Goal: Book appointment/travel/reservation

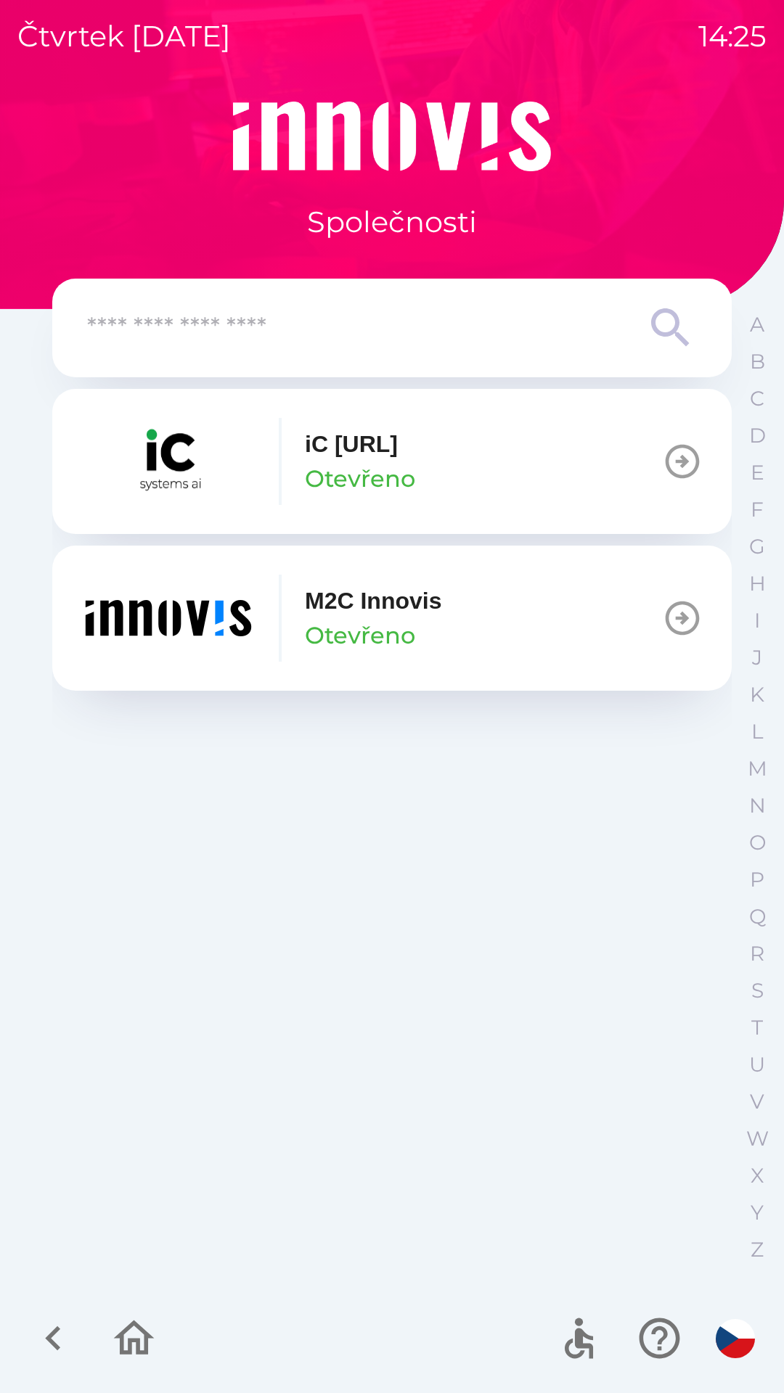
click at [275, 611] on div "M2C Innovis Otevřeno" at bounding box center [261, 618] width 360 height 87
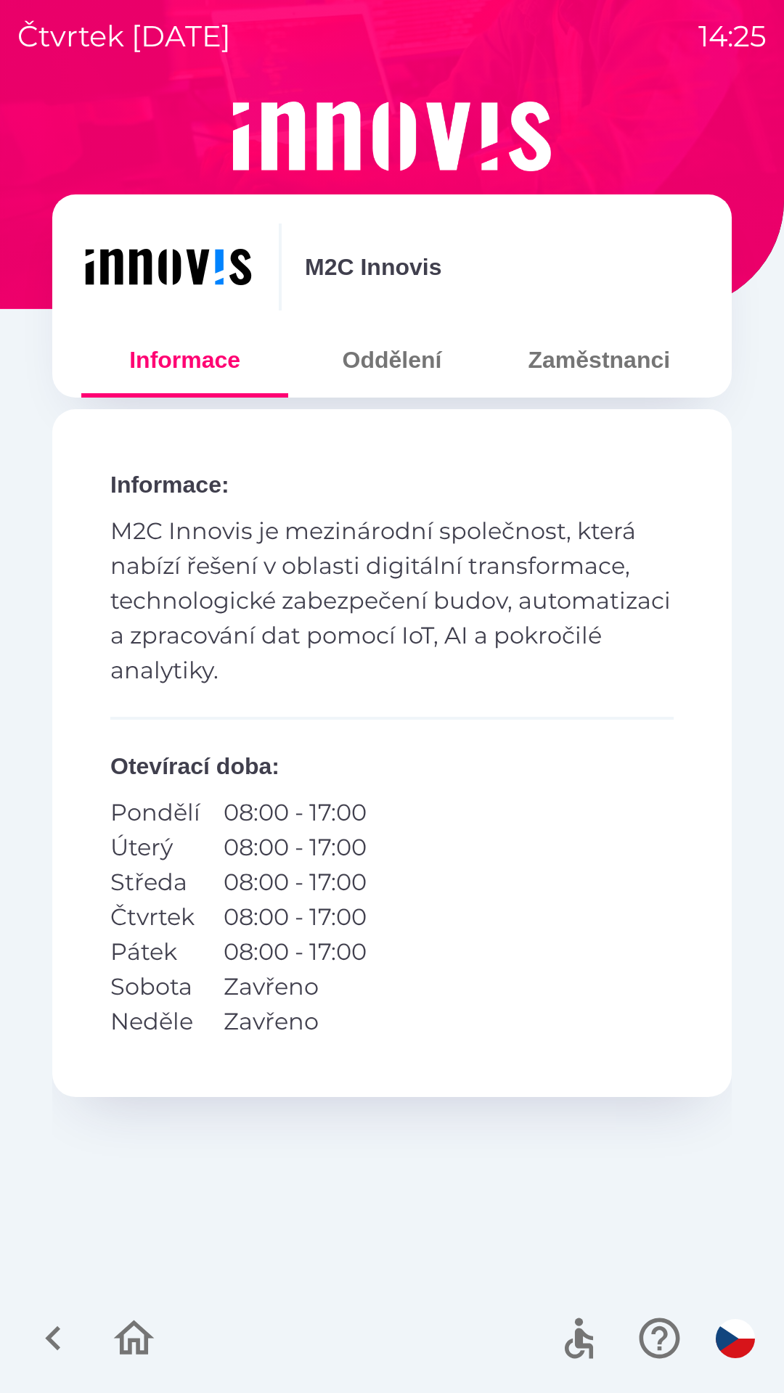
click at [356, 355] on button "Oddělení" at bounding box center [391, 360] width 207 height 52
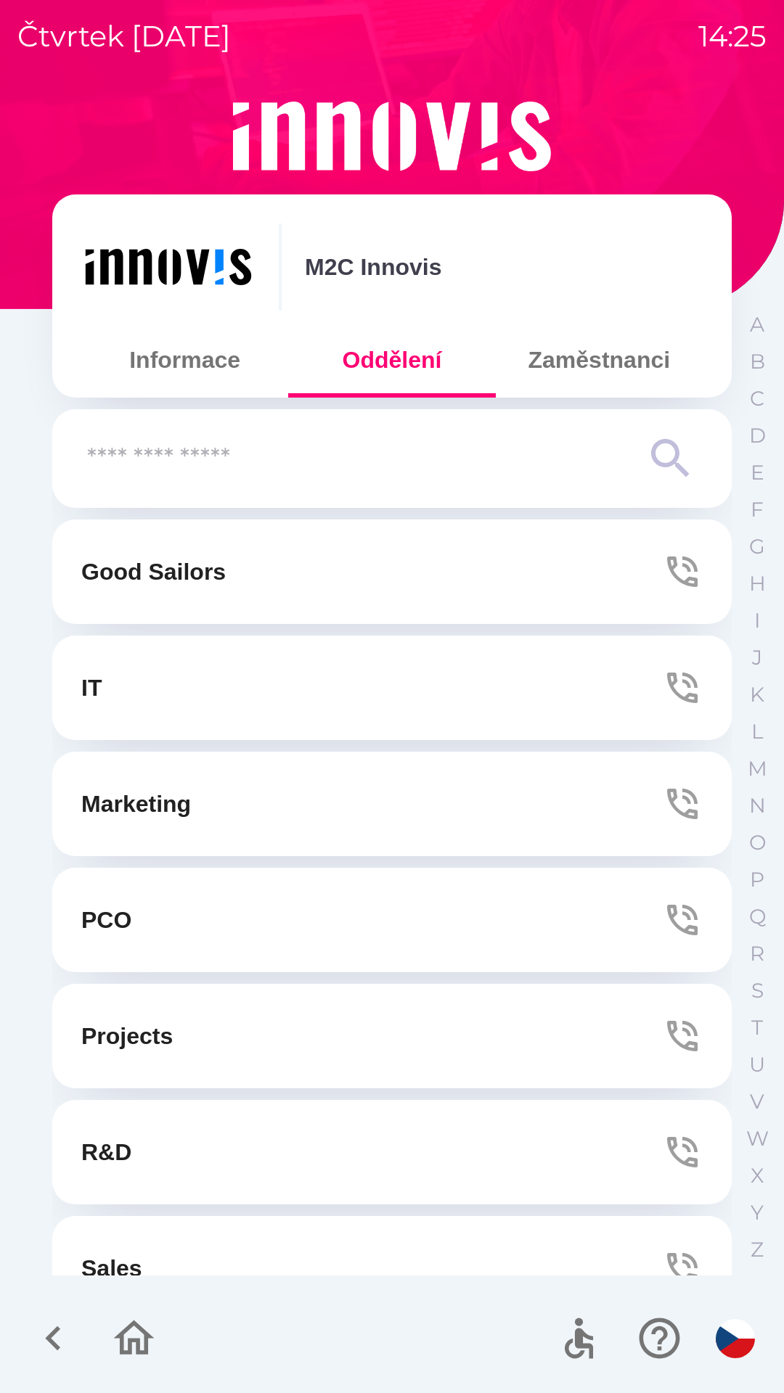
click at [114, 811] on p "Marketing" at bounding box center [136, 804] width 110 height 35
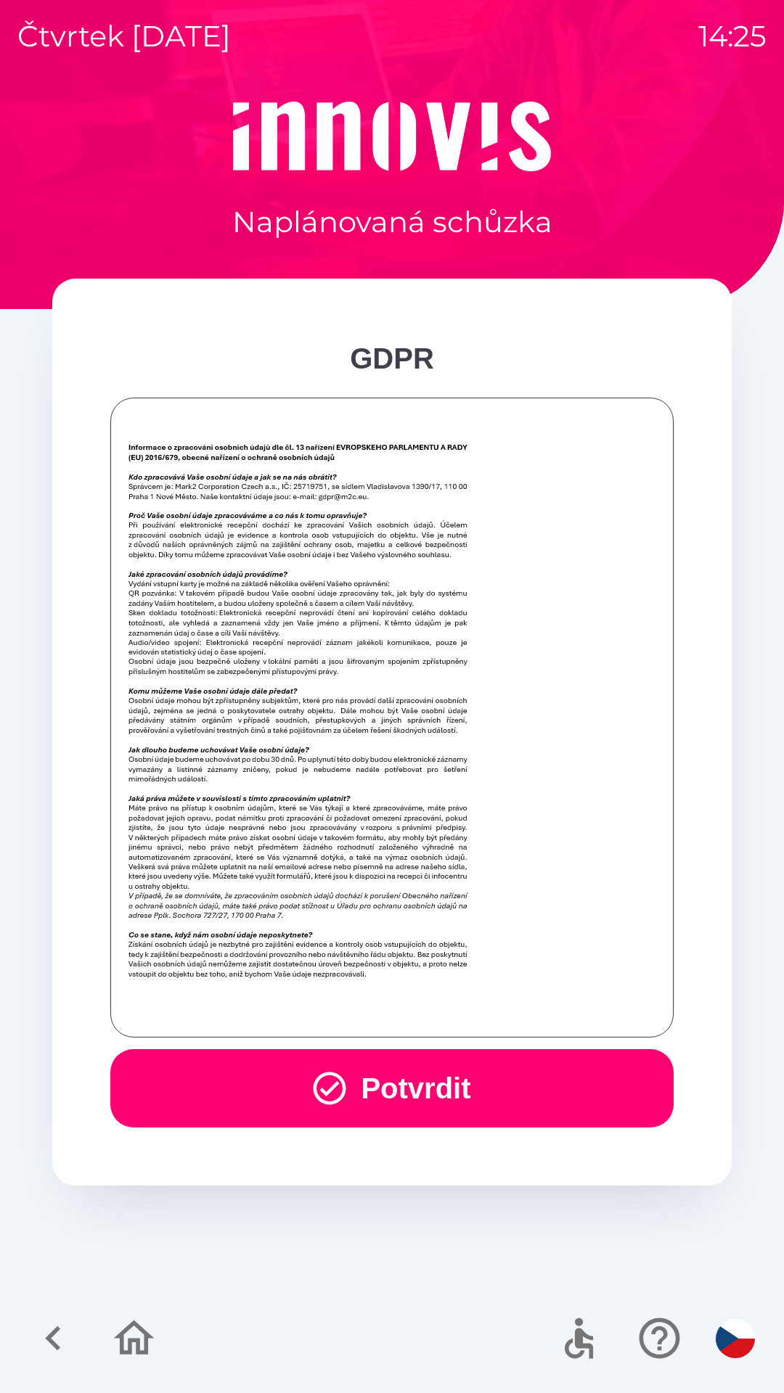
click at [236, 1083] on button "Potvrdit" at bounding box center [391, 1088] width 563 height 78
